Goal: Task Accomplishment & Management: Manage account settings

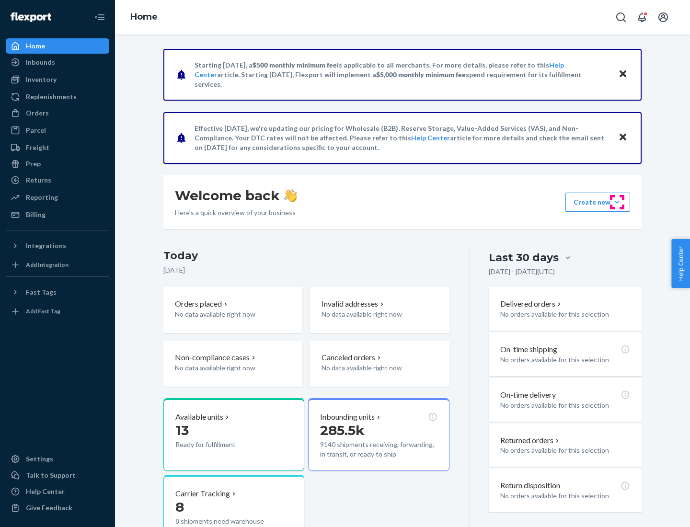
click at [617, 202] on button "Create new Create new inbound Create new order Create new product" at bounding box center [597, 202] width 65 height 19
click at [33, 164] on div "Prep" at bounding box center [33, 164] width 15 height 10
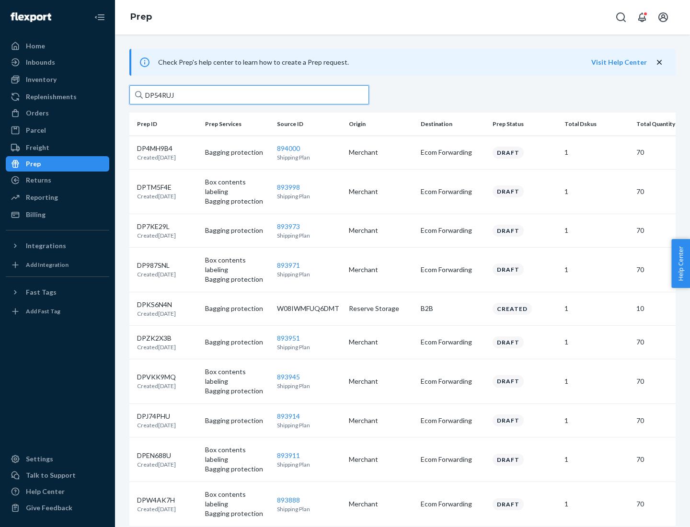
type input "DP54RUJL"
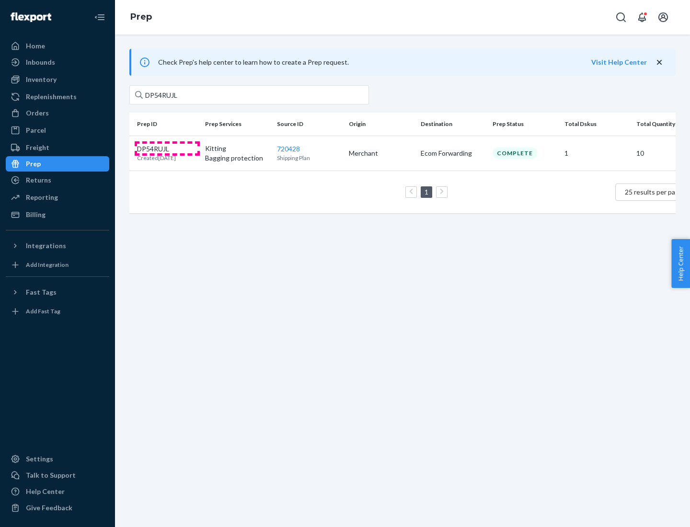
click at [167, 148] on p "DP54RUJL" at bounding box center [156, 149] width 39 height 10
